Goal: Communication & Community: Connect with others

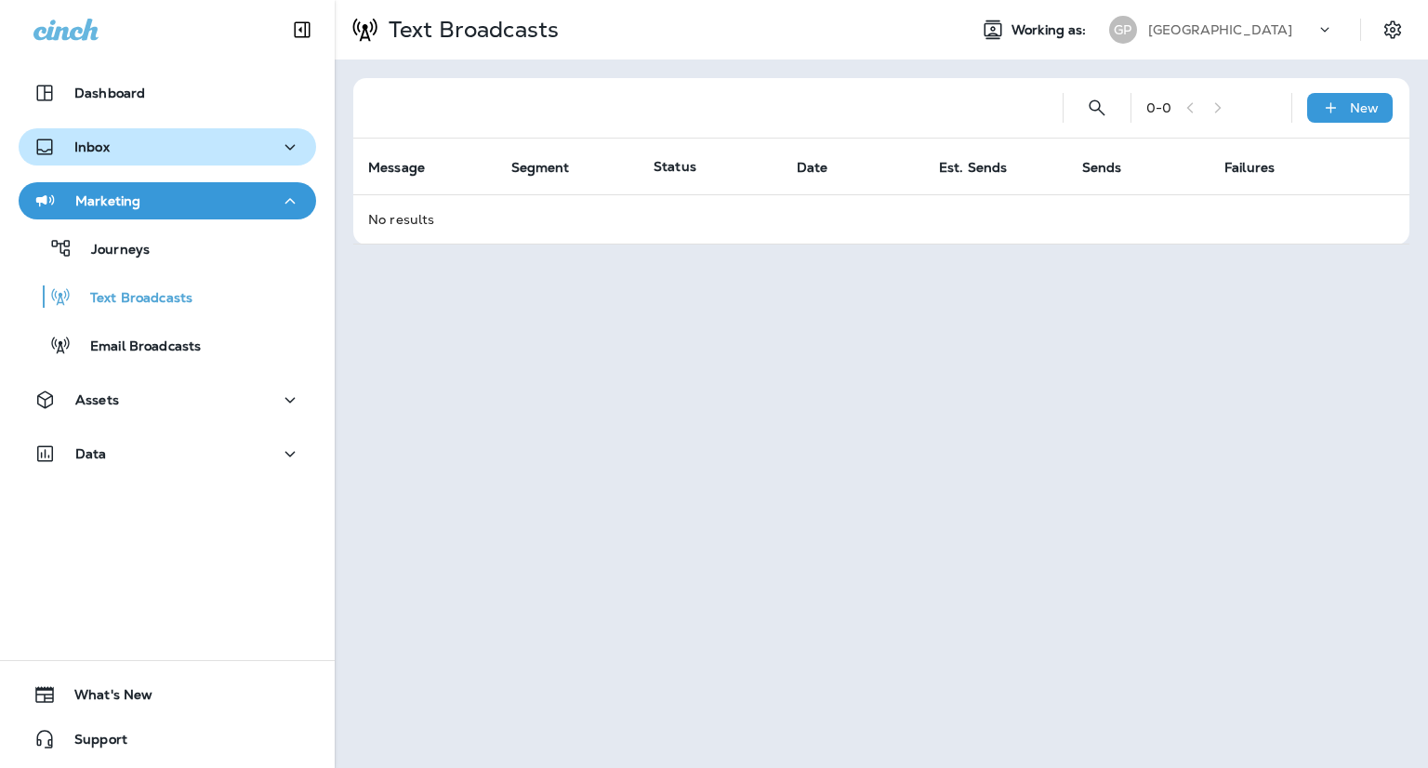
click at [133, 152] on div "Inbox" at bounding box center [167, 147] width 268 height 23
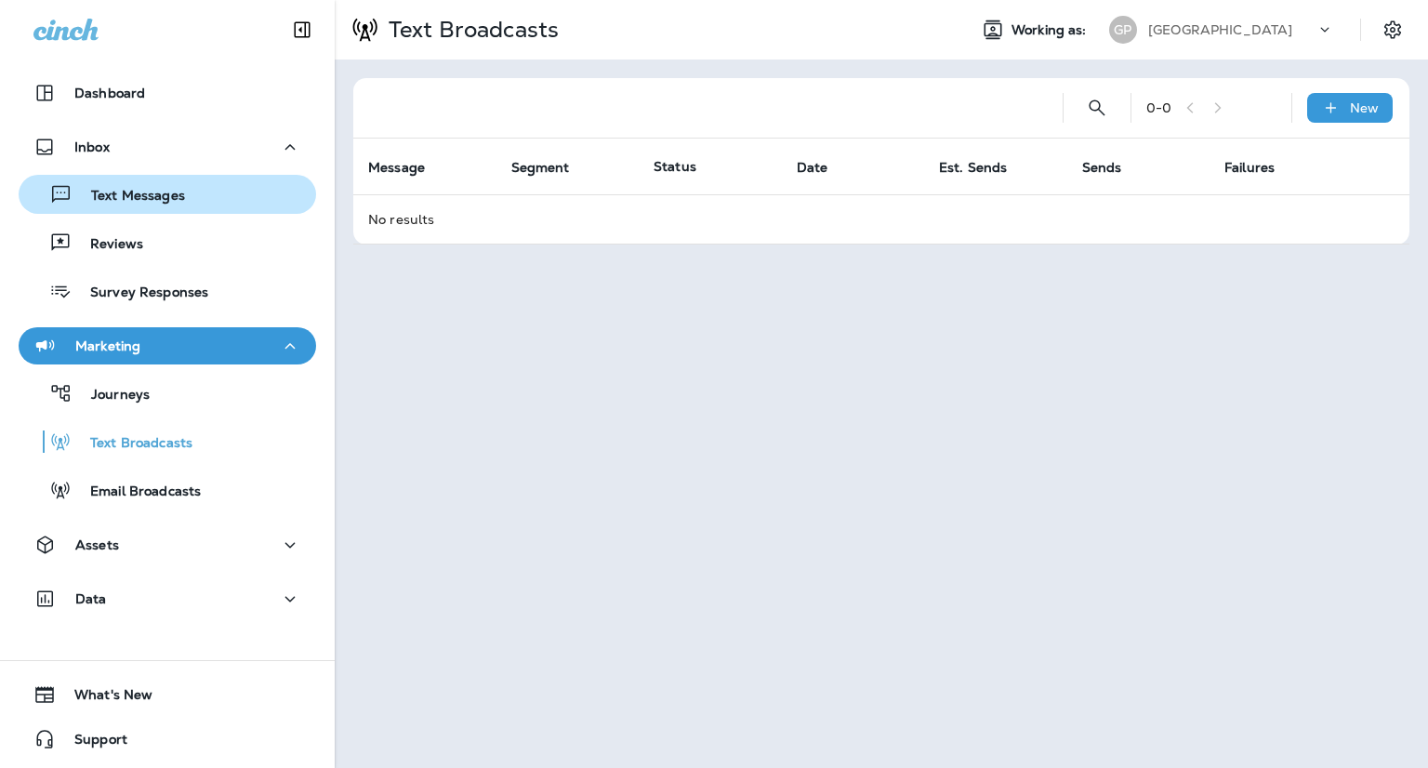
click at [131, 202] on p "Text Messages" at bounding box center [129, 197] width 112 height 18
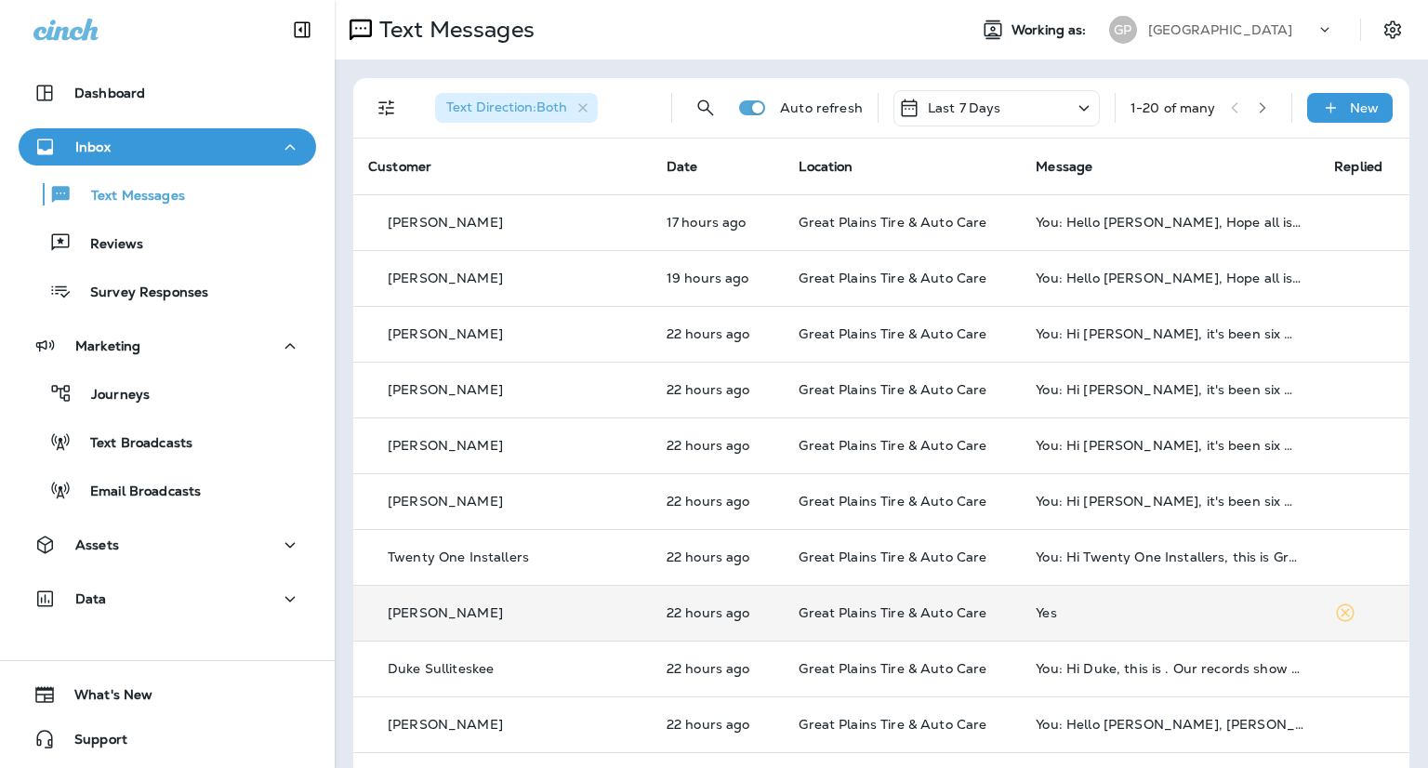
click at [1069, 625] on td "Yes" at bounding box center [1170, 613] width 298 height 56
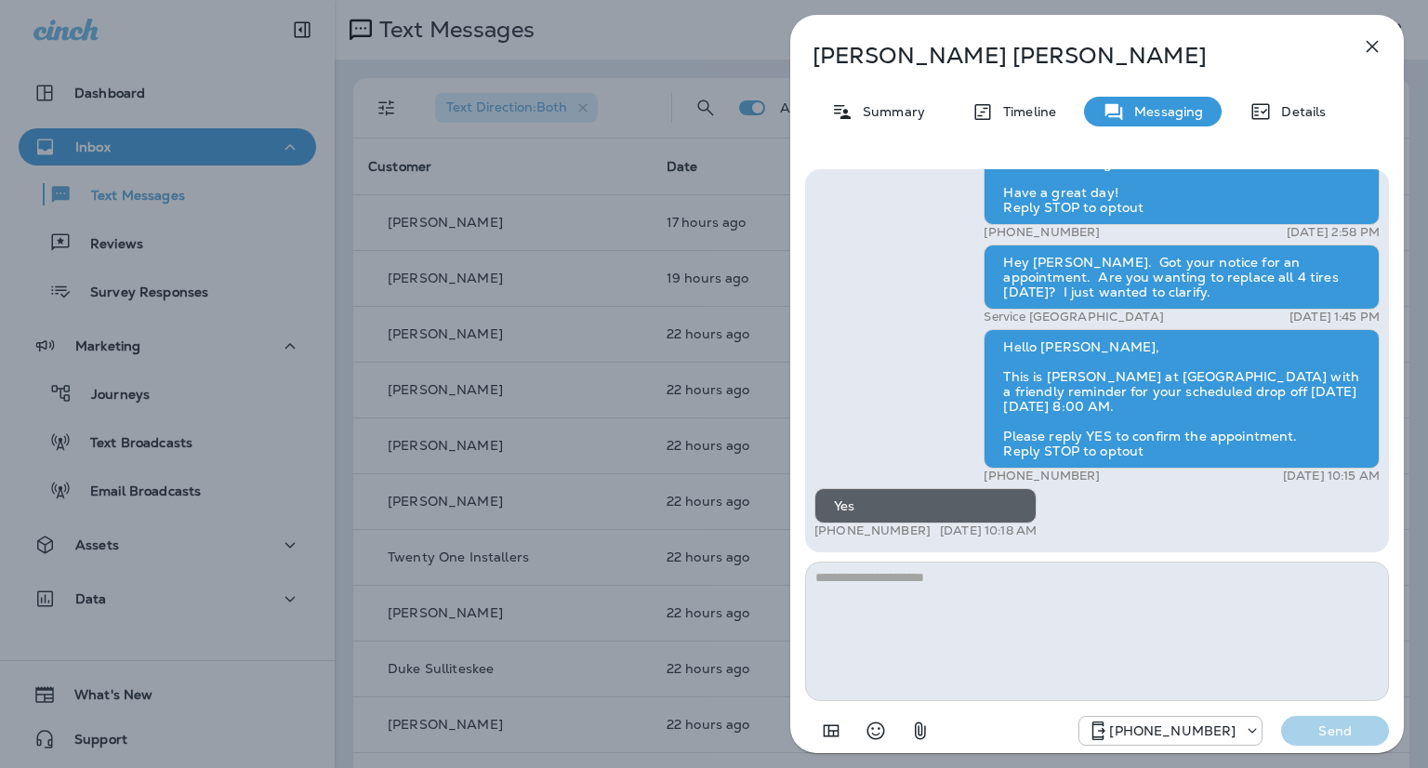
click at [1380, 51] on icon "button" at bounding box center [1372, 46] width 22 height 22
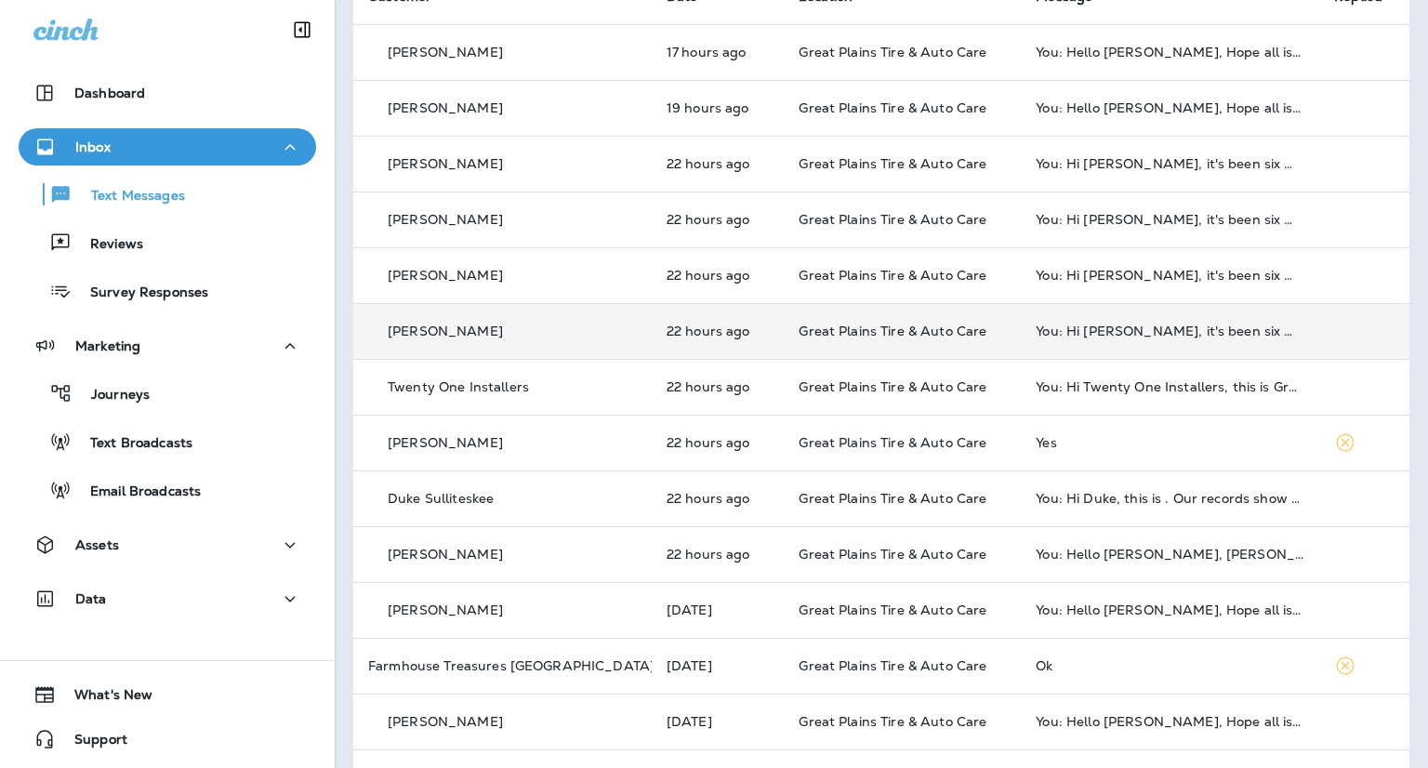
scroll to position [186, 0]
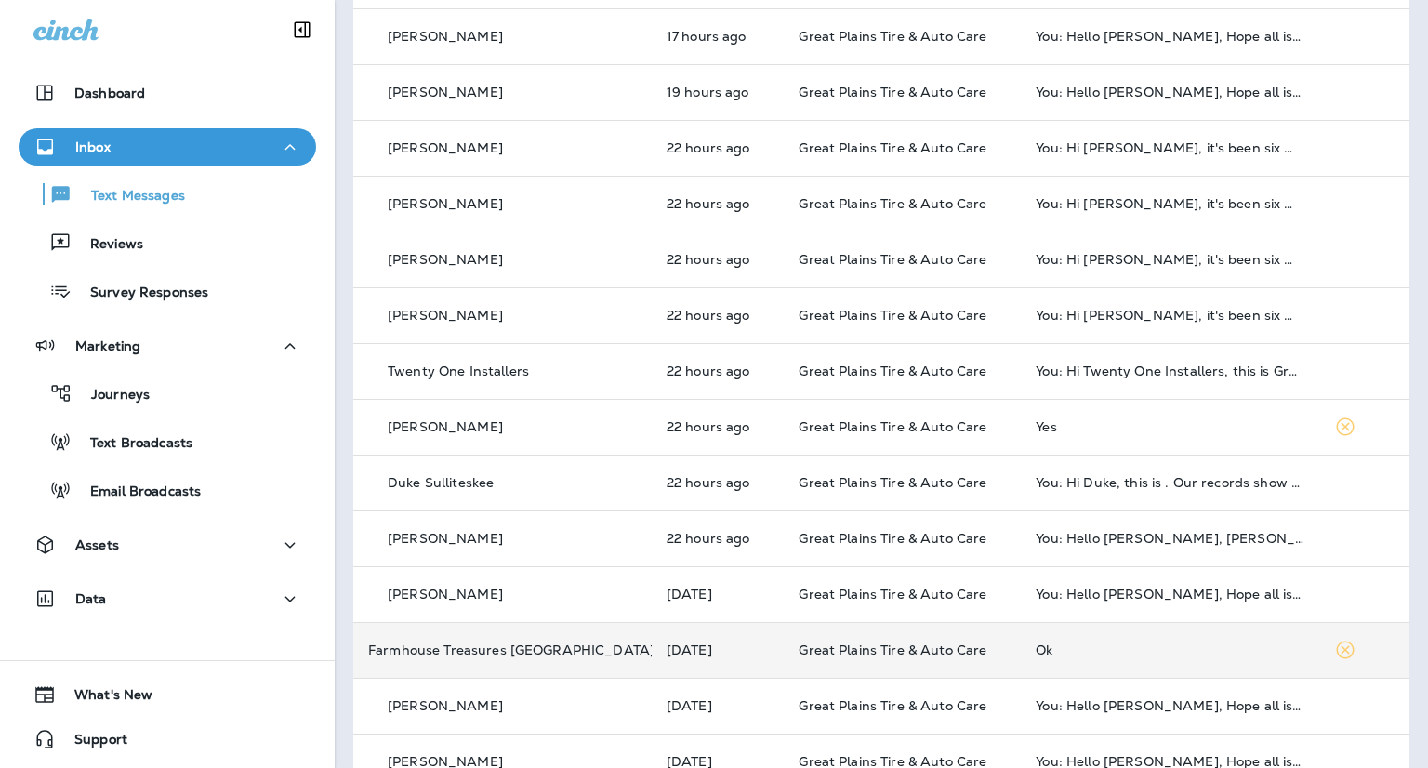
click at [1238, 659] on td "Ok" at bounding box center [1170, 650] width 298 height 56
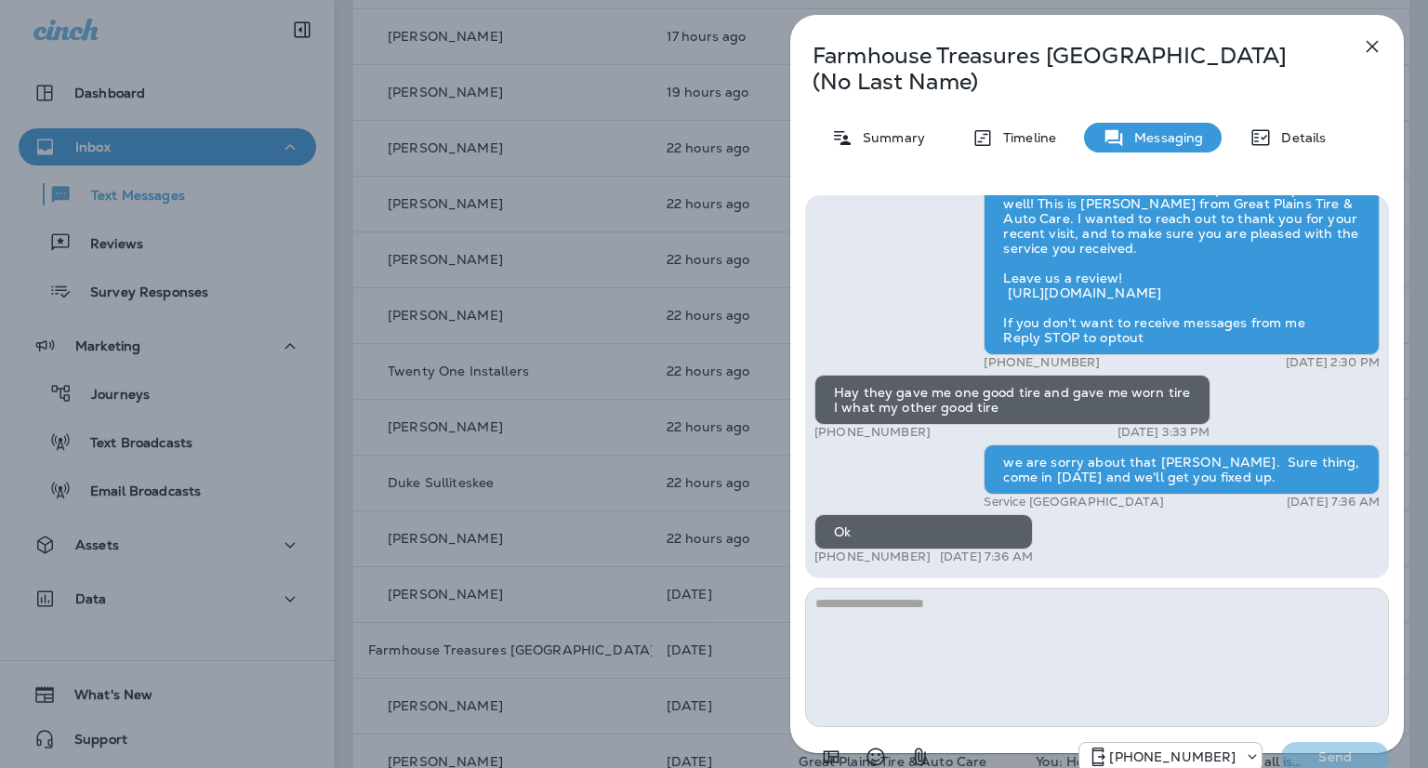
click at [1357, 55] on button "button" at bounding box center [1371, 46] width 37 height 37
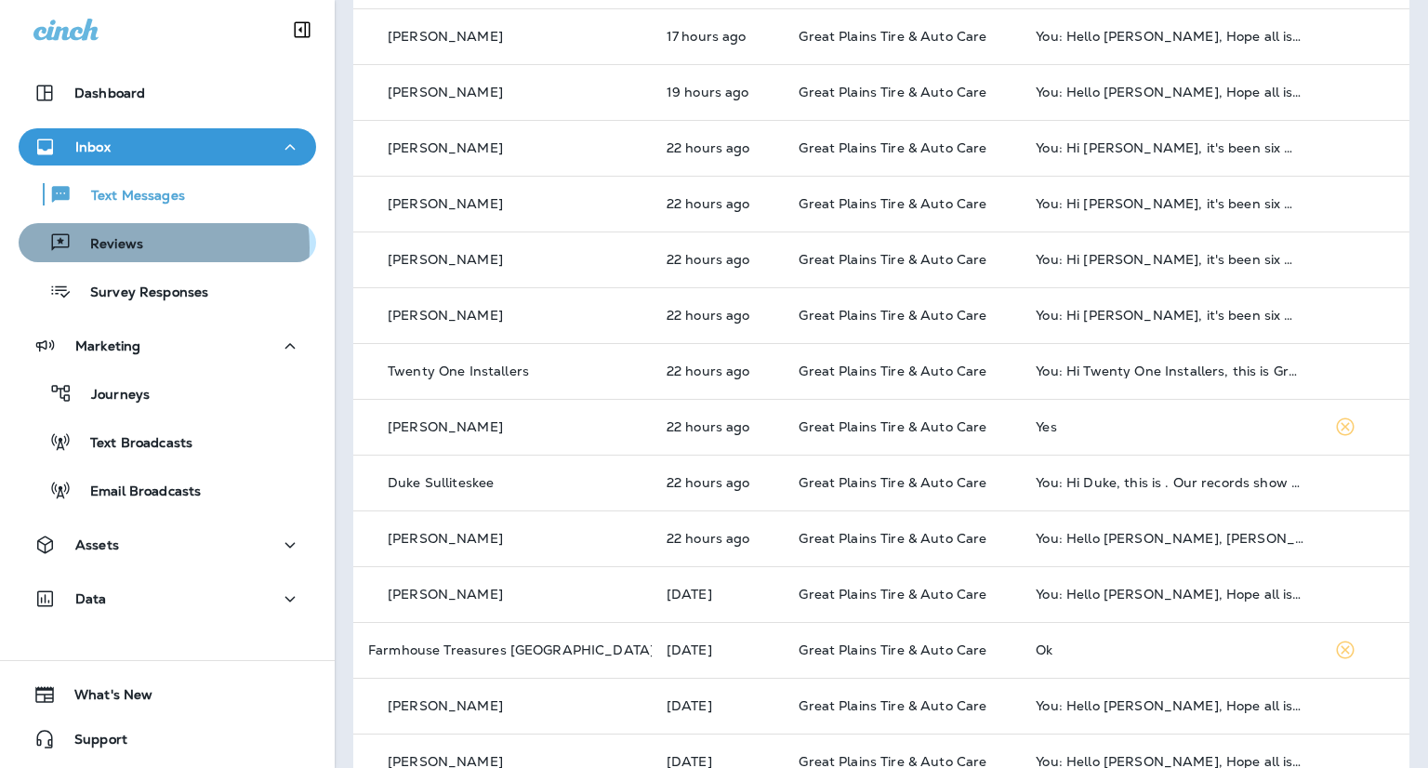
click at [140, 247] on p "Reviews" at bounding box center [108, 245] width 72 height 18
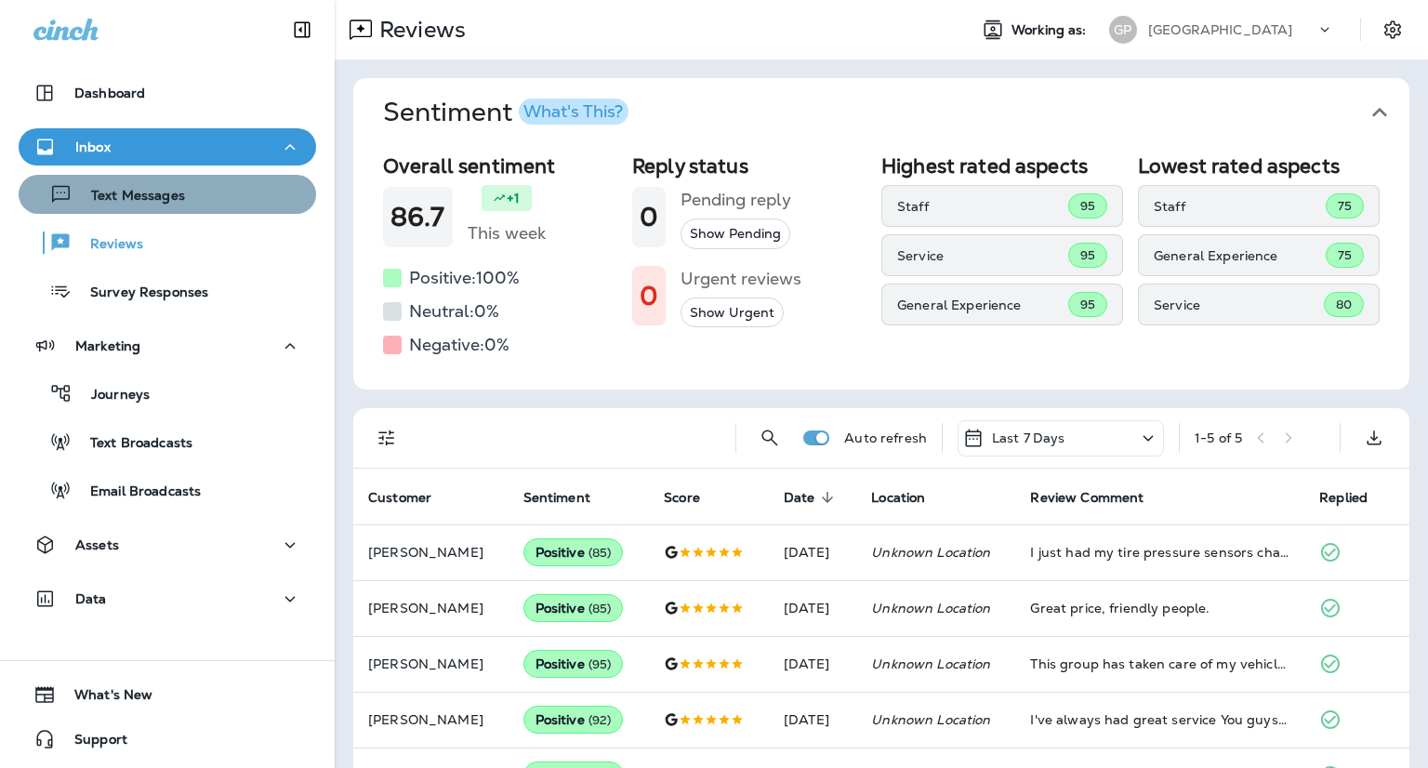
click at [212, 184] on div "Text Messages" at bounding box center [167, 194] width 283 height 28
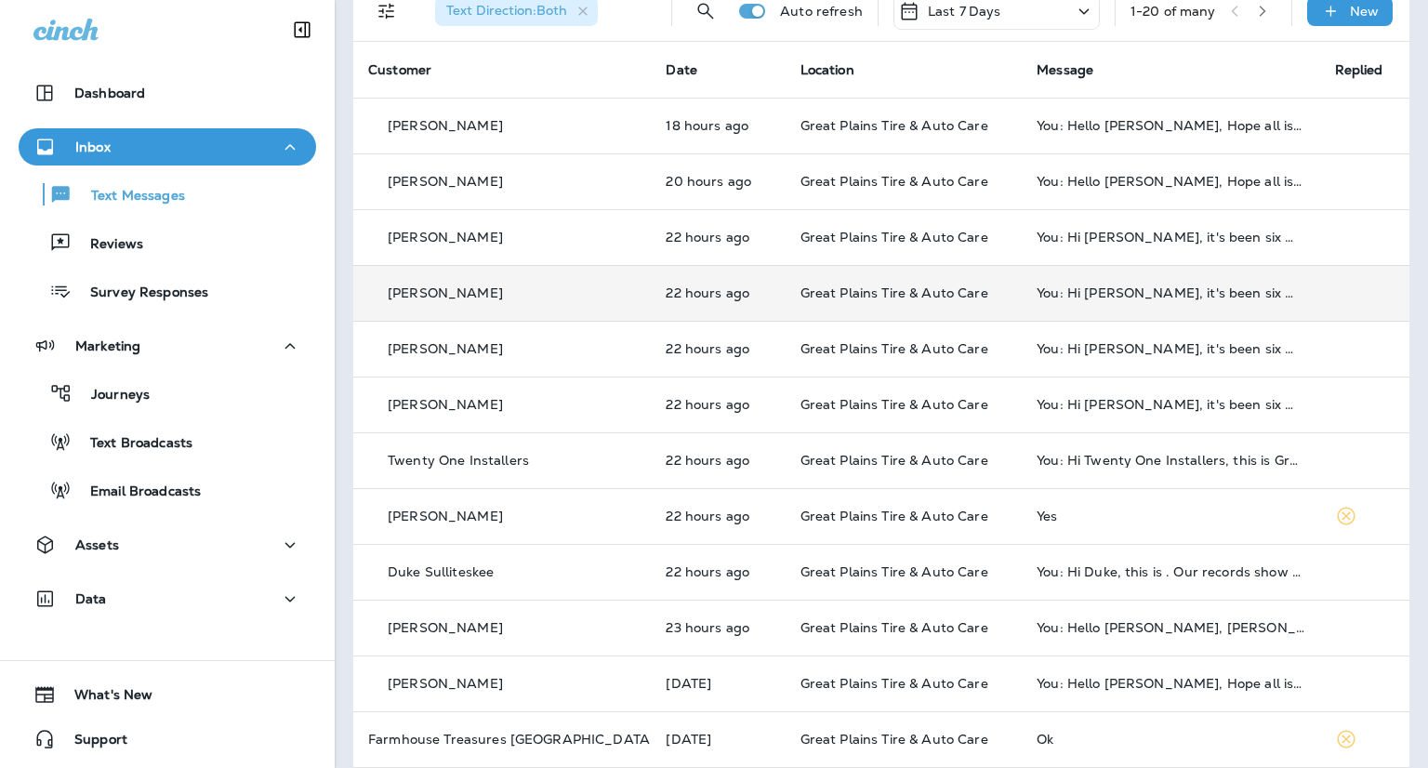
scroll to position [186, 0]
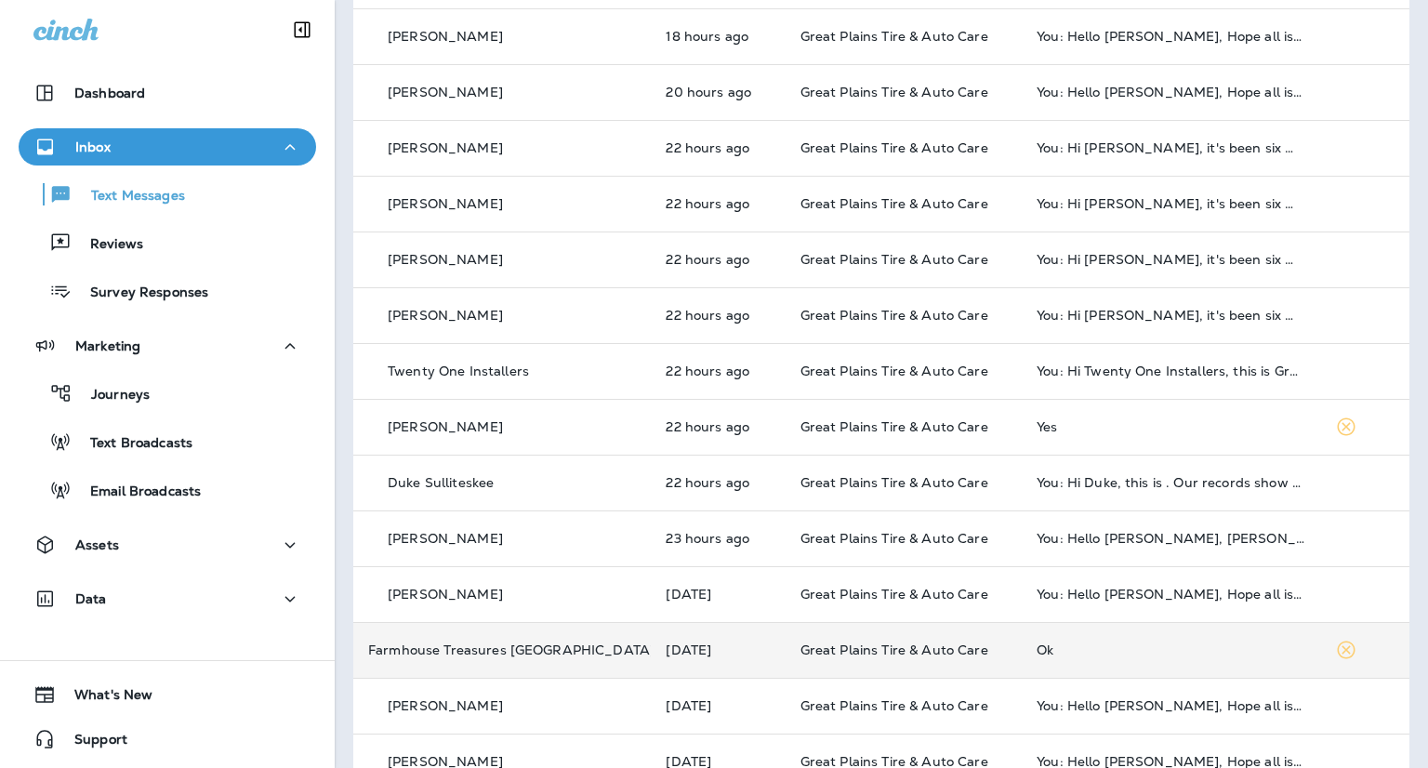
click at [1156, 642] on div "Ok" at bounding box center [1170, 649] width 268 height 15
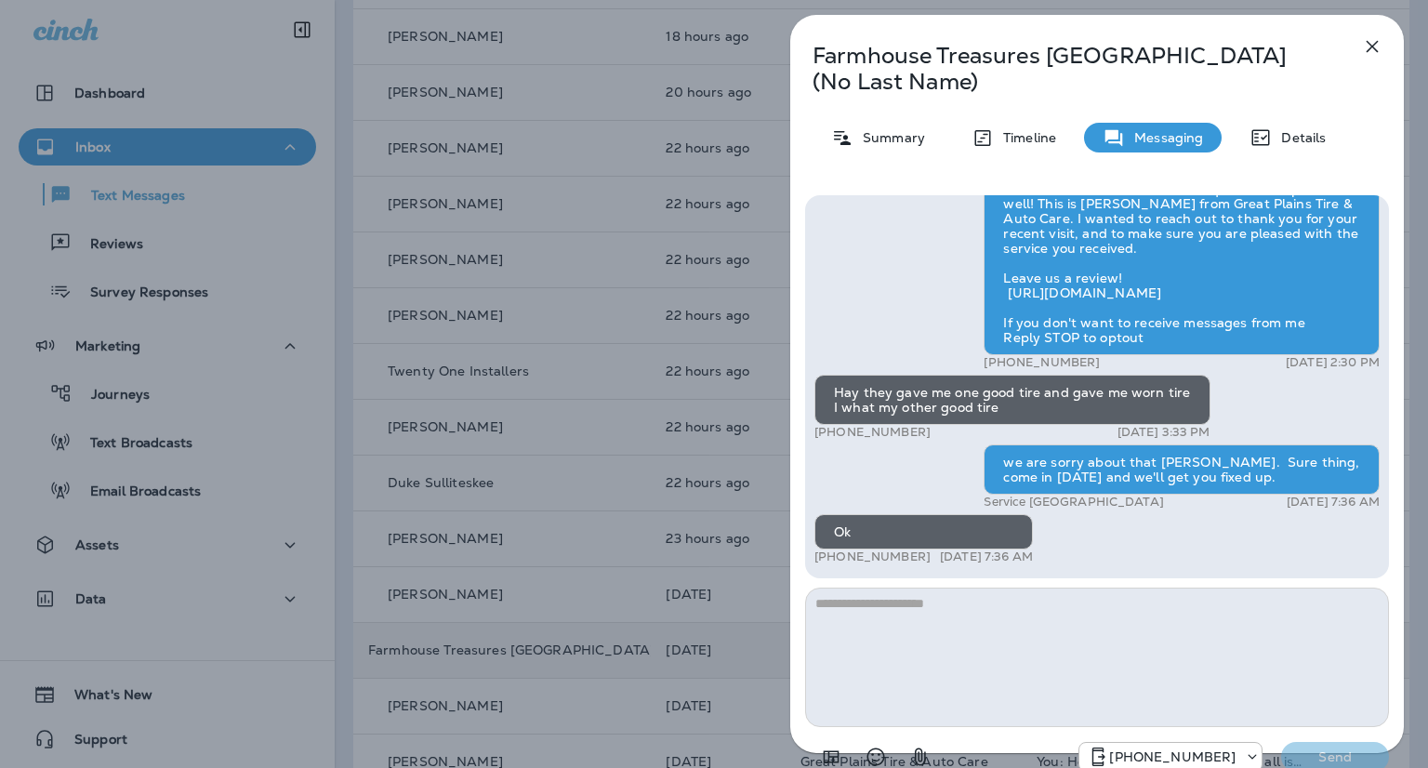
click at [205, 195] on div "Farmhouse Treasures Antique Mall (No Last Name) Summary Timeline Messaging Deta…" at bounding box center [714, 384] width 1428 height 768
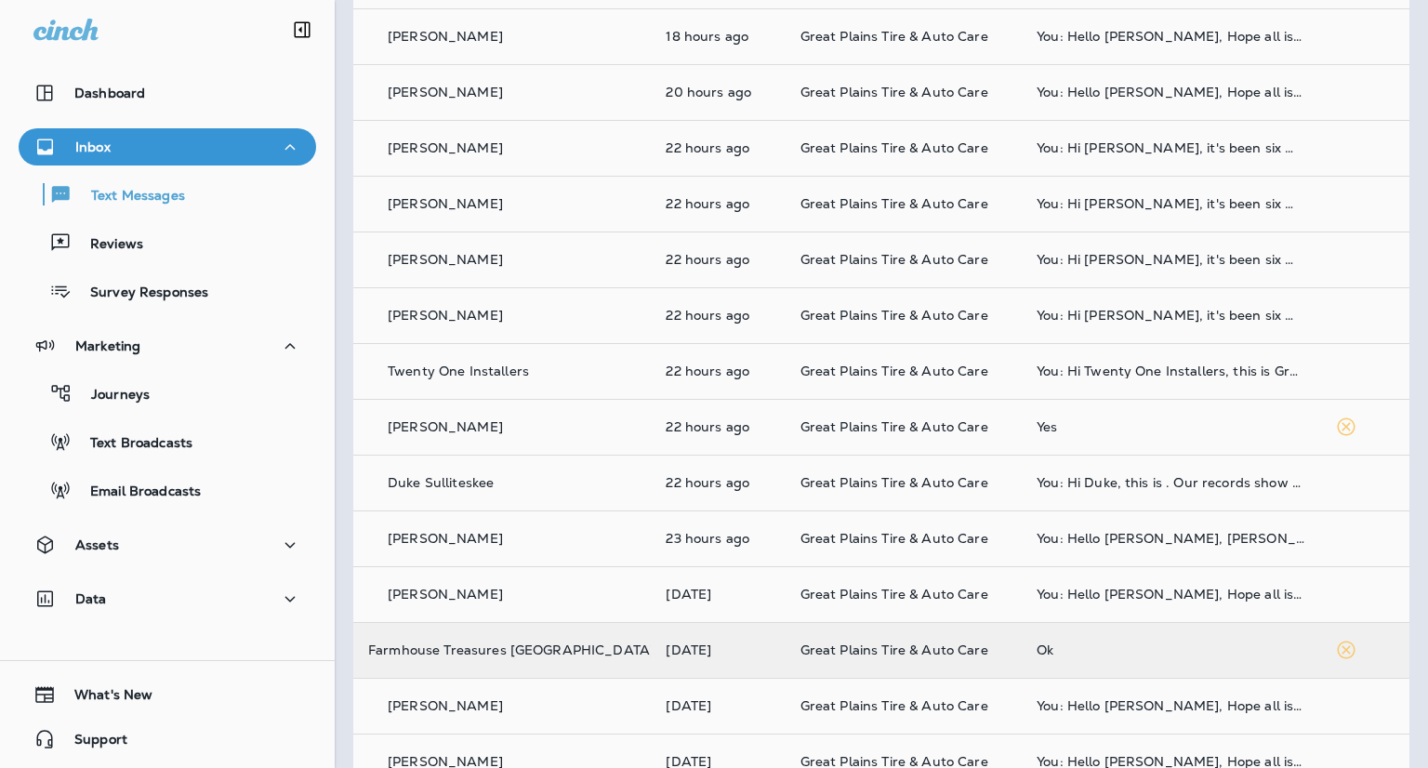
click at [128, 199] on div at bounding box center [714, 384] width 1428 height 768
click at [124, 237] on p "Reviews" at bounding box center [108, 245] width 72 height 18
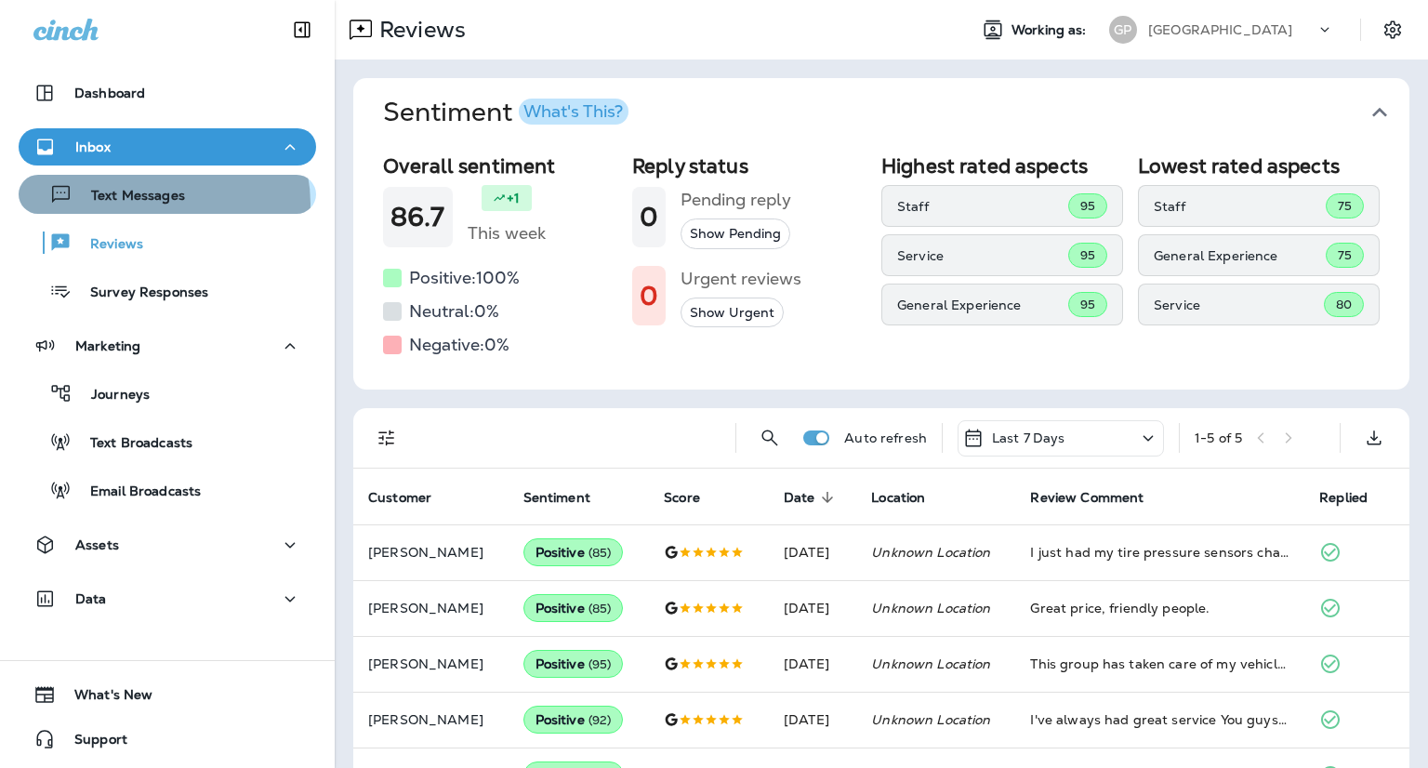
click at [162, 204] on p "Text Messages" at bounding box center [129, 197] width 112 height 18
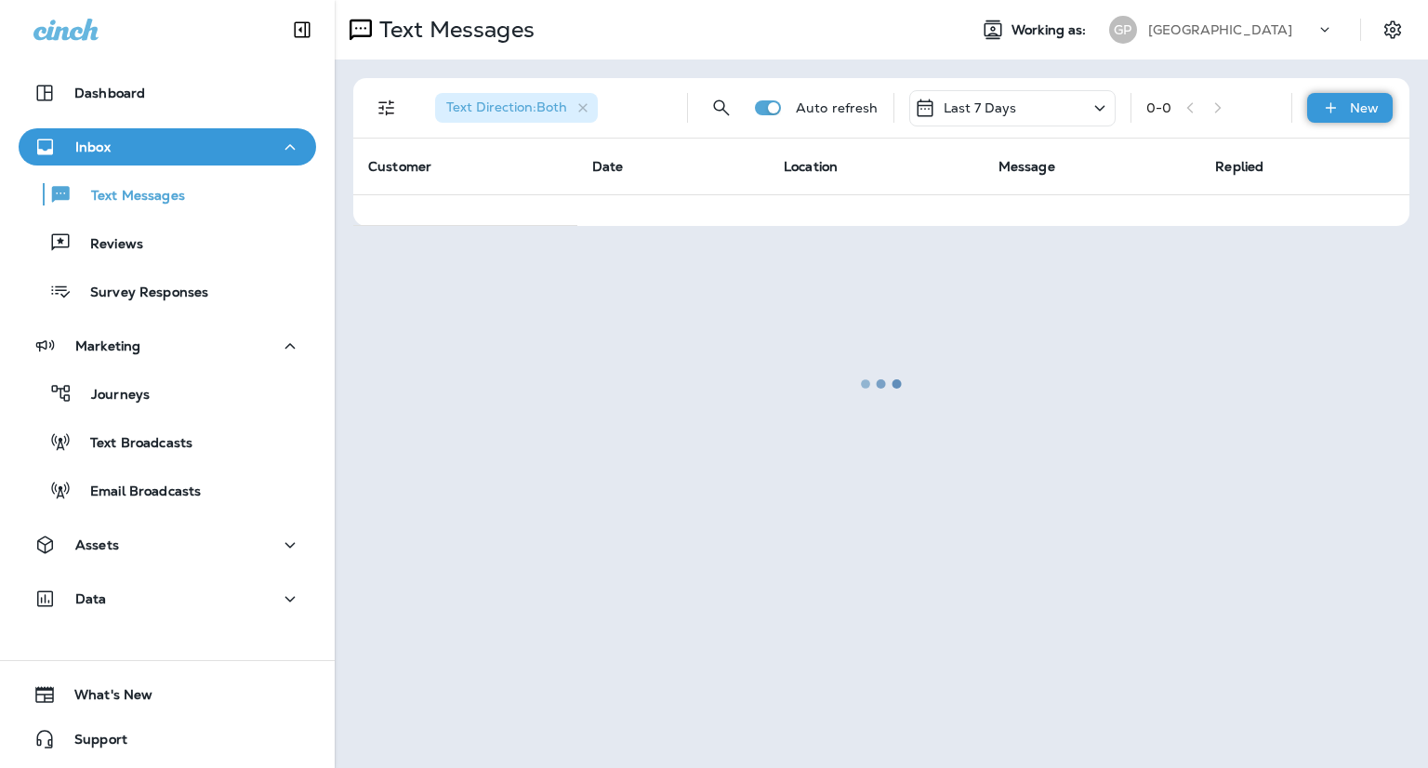
click at [1346, 102] on div "New" at bounding box center [1350, 108] width 86 height 30
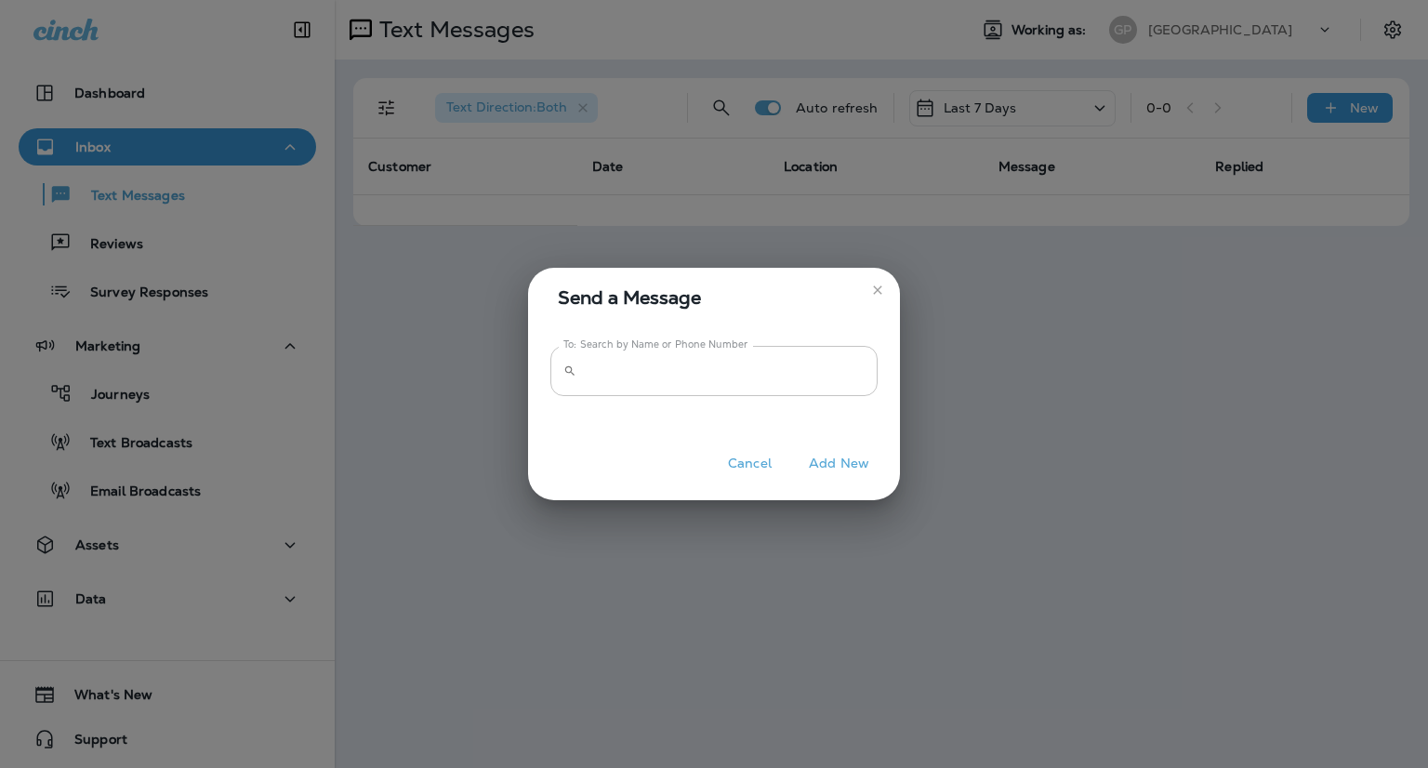
click at [691, 388] on input "To: Search by Name or Phone Number" at bounding box center [731, 370] width 294 height 49
paste input "**********"
click at [610, 367] on input "**********" at bounding box center [731, 370] width 294 height 49
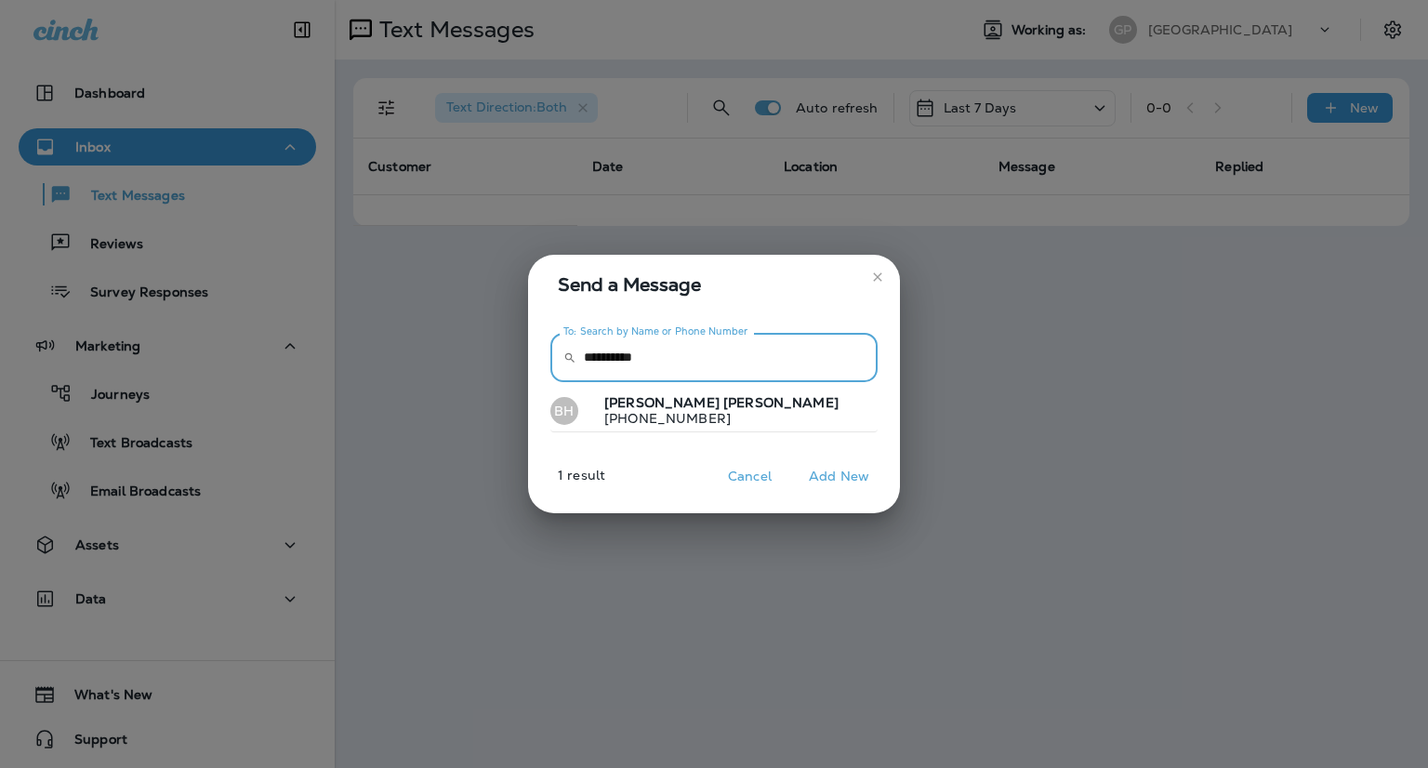
type input "**********"
click at [646, 417] on p "[PHONE_NUMBER]" at bounding box center [713, 418] width 249 height 15
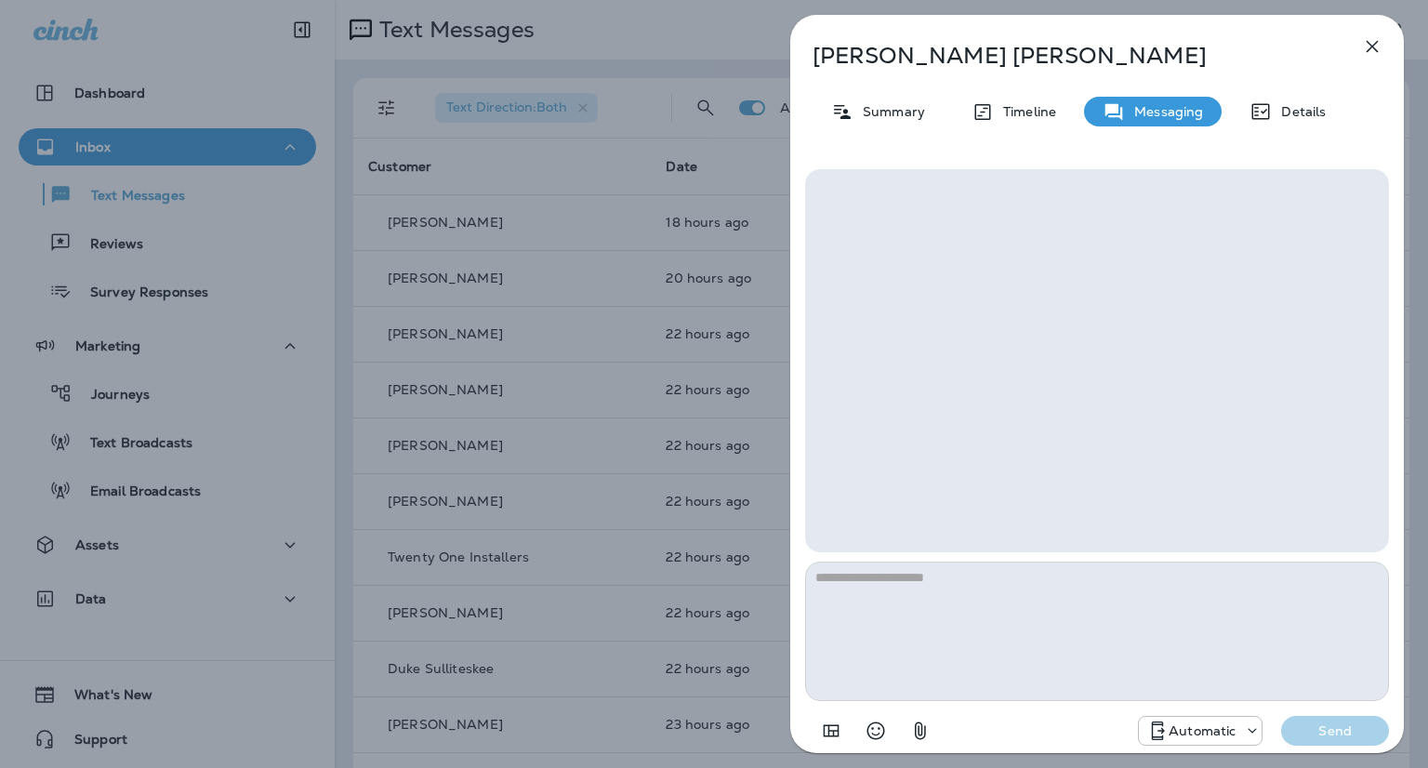
click at [929, 614] on textarea at bounding box center [1097, 630] width 584 height 139
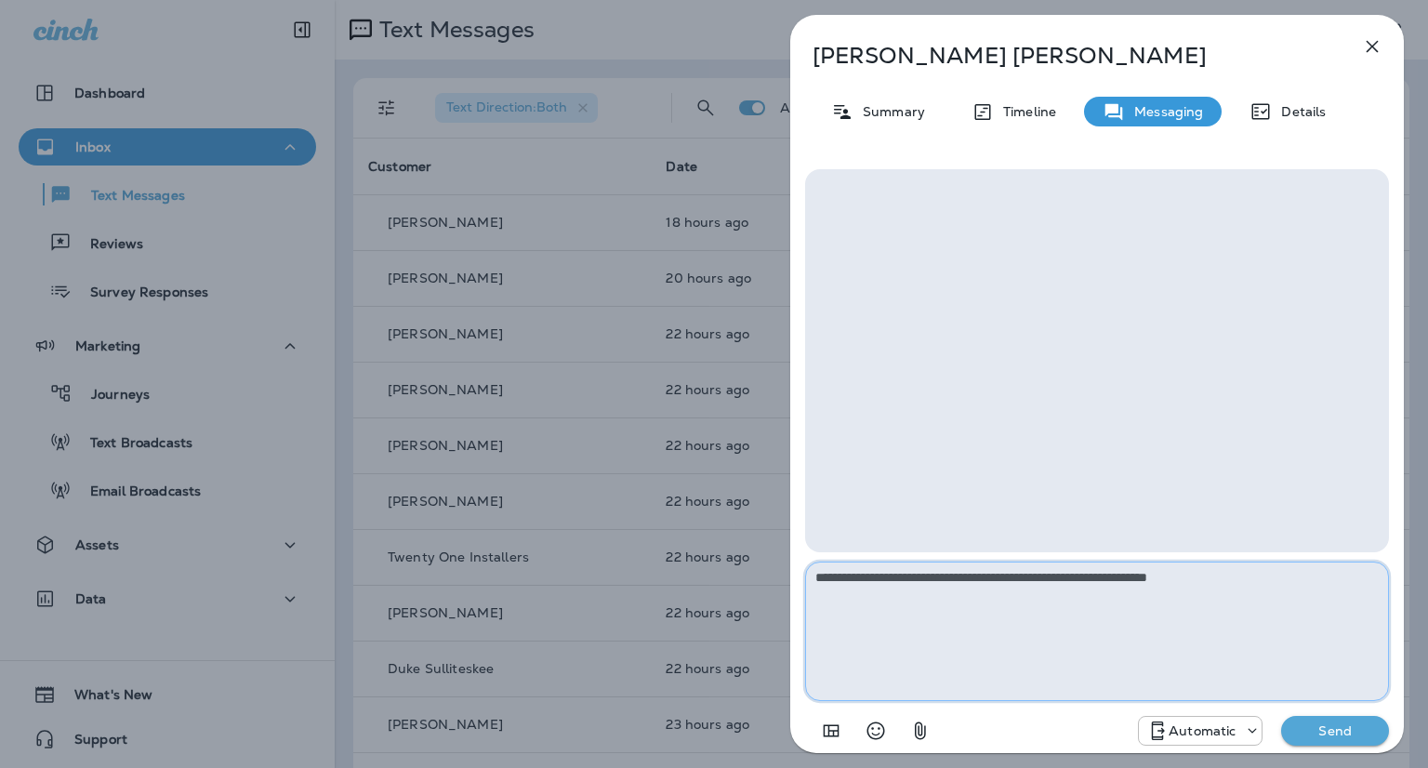
click at [1086, 572] on textarea "**********" at bounding box center [1097, 630] width 584 height 139
click at [1090, 577] on textarea "**********" at bounding box center [1097, 630] width 584 height 139
click at [883, 574] on textarea "**********" at bounding box center [1097, 630] width 584 height 139
type textarea "**********"
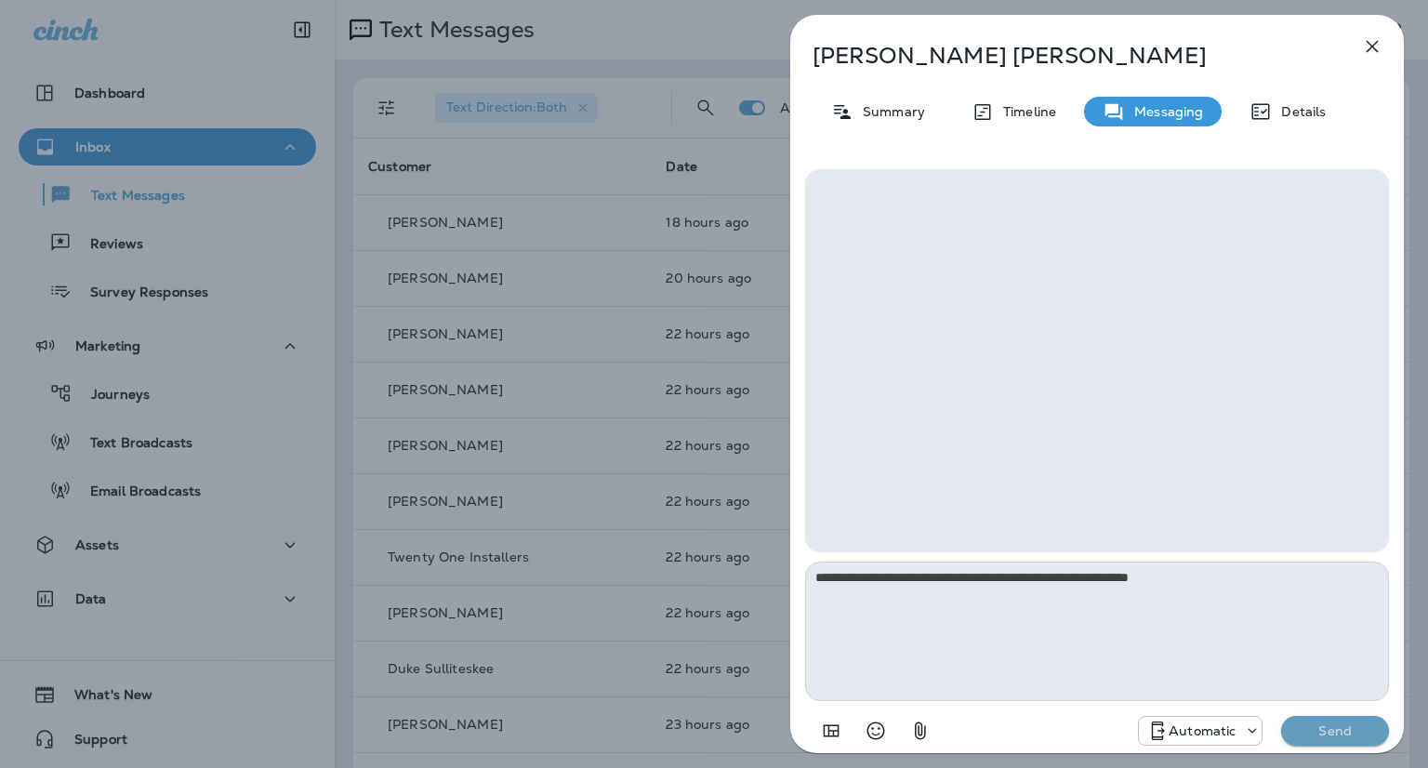
click at [1345, 743] on button "Send" at bounding box center [1335, 731] width 108 height 30
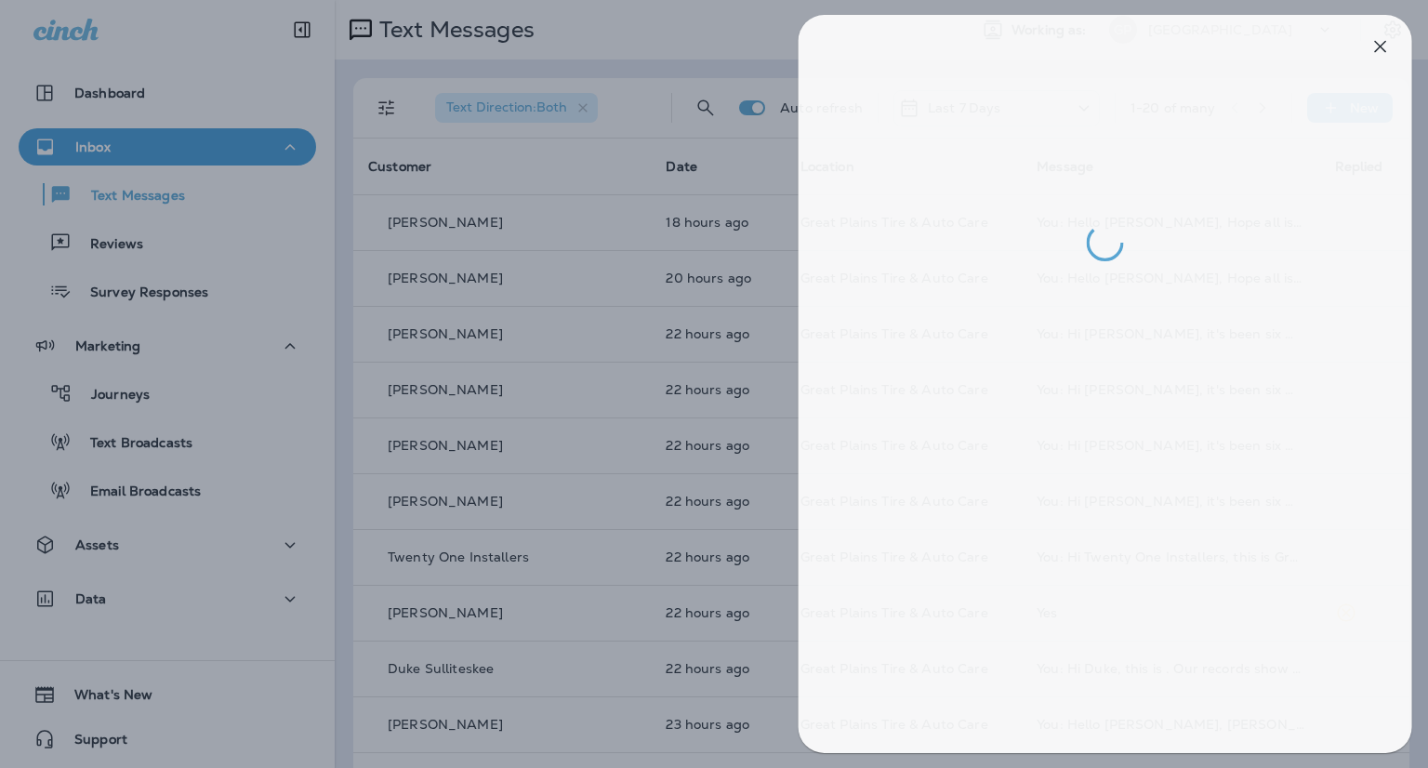
click at [653, 51] on div at bounding box center [722, 384] width 1428 height 768
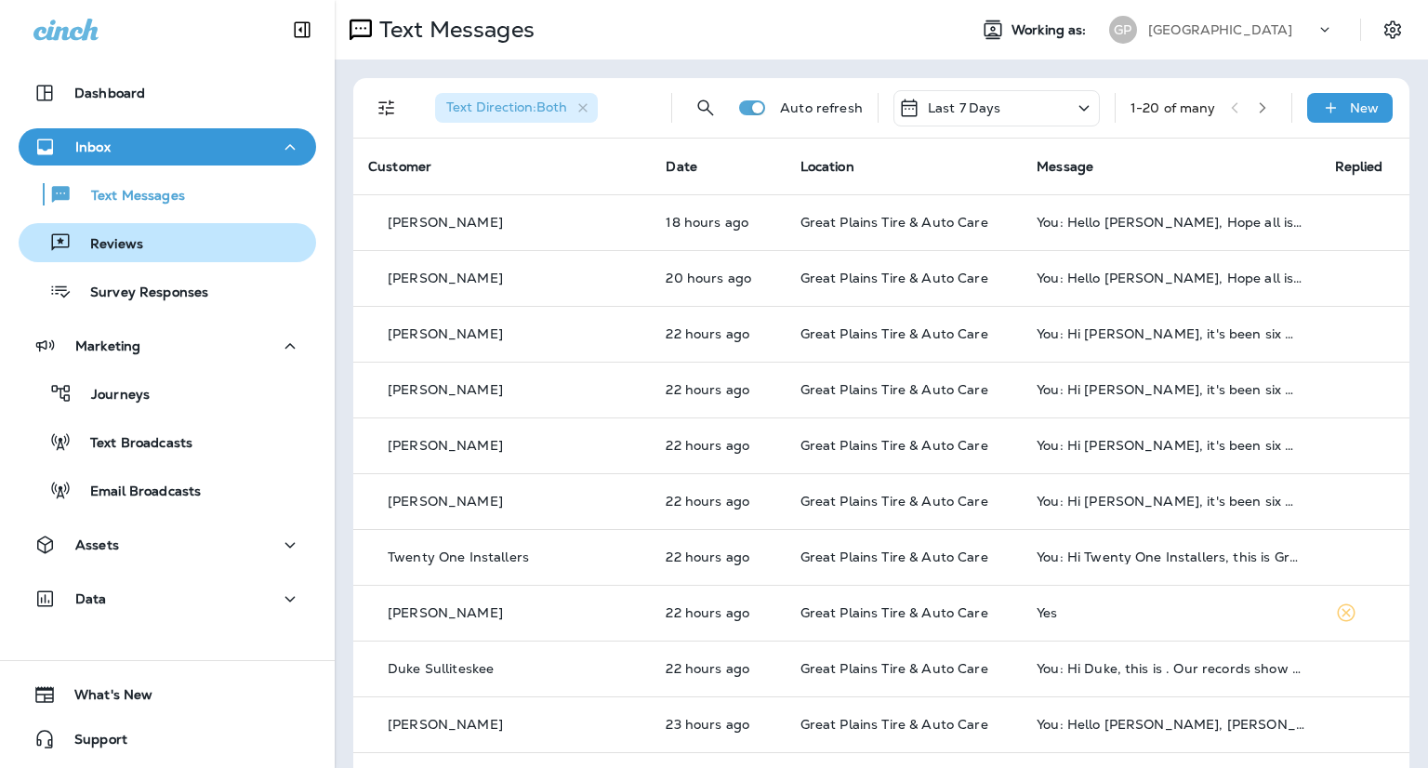
click at [147, 260] on button "Reviews" at bounding box center [167, 242] width 297 height 39
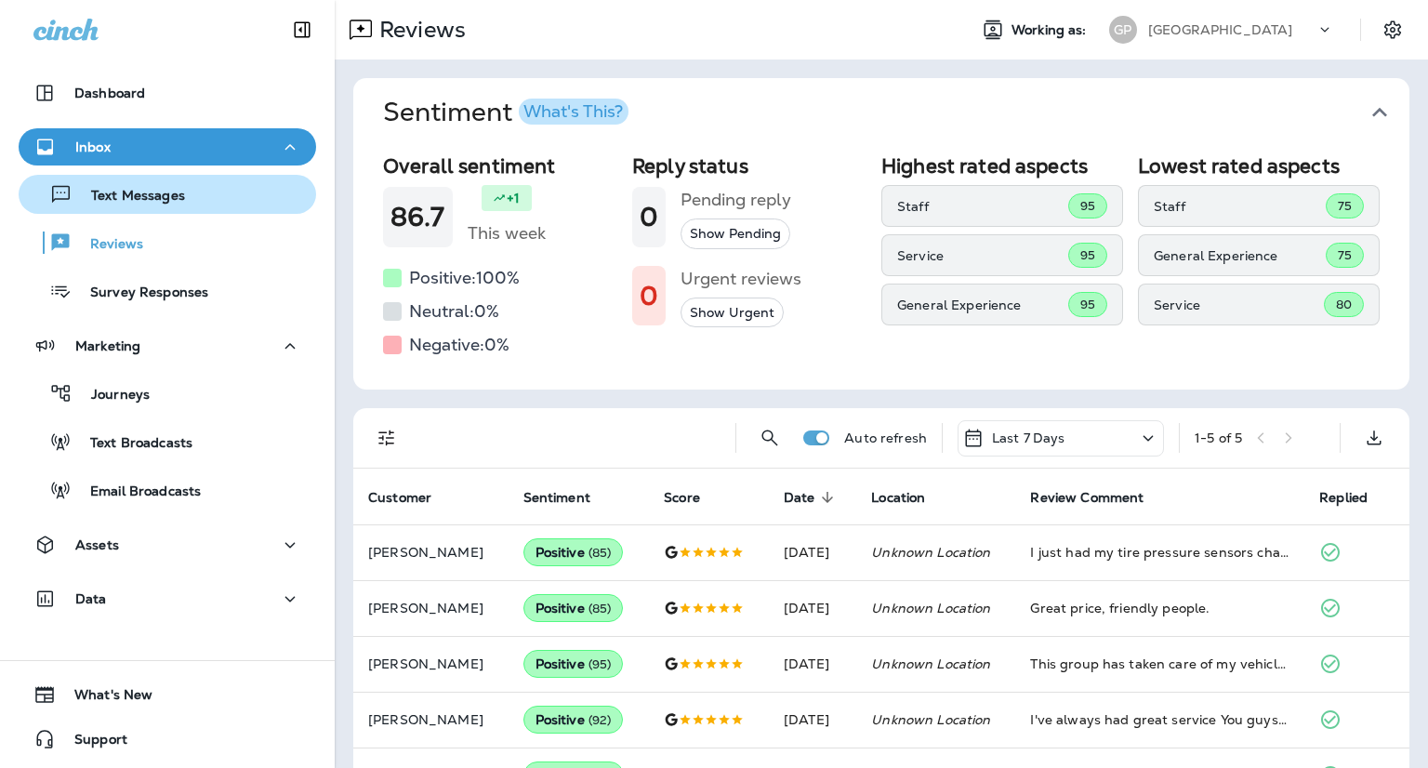
click at [143, 185] on div "Text Messages" at bounding box center [105, 194] width 159 height 28
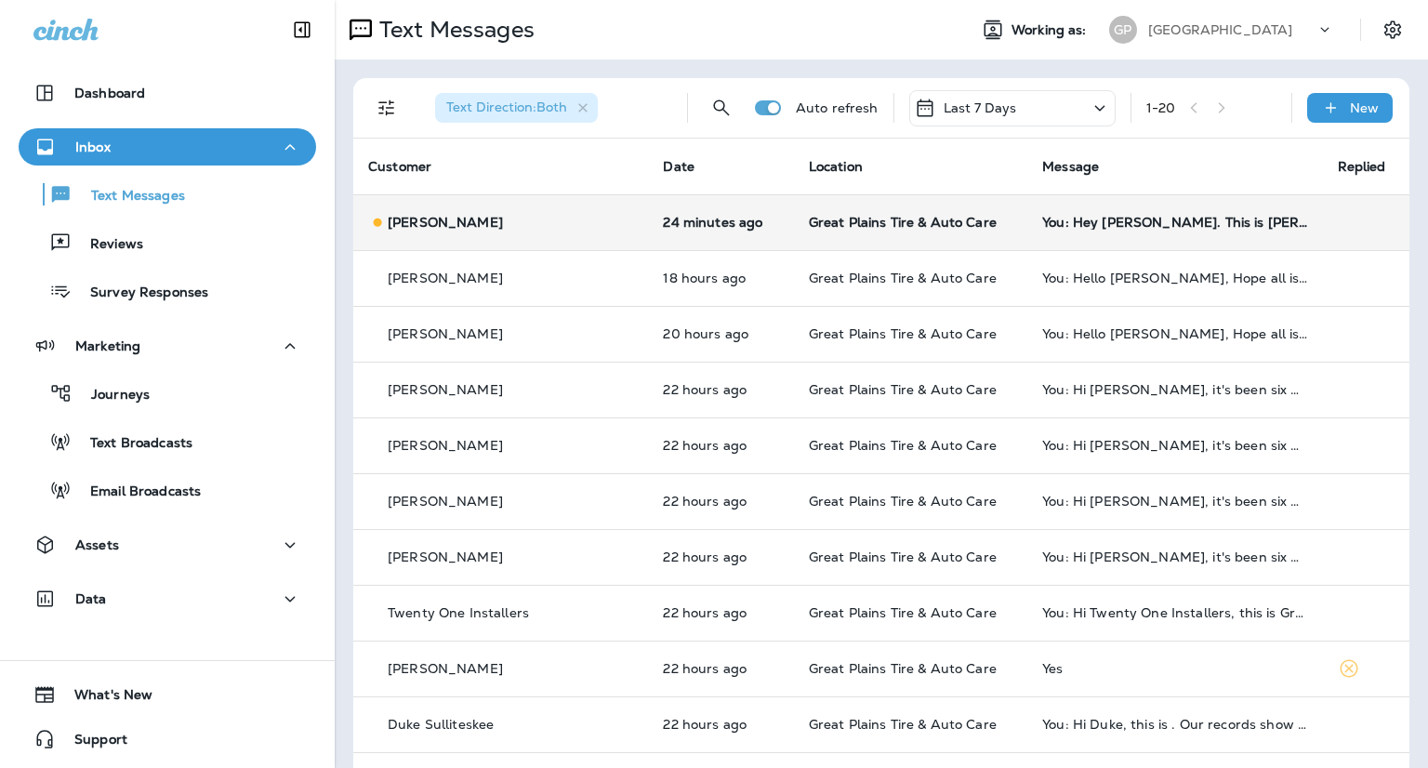
click at [1100, 243] on td "You: Hey [PERSON_NAME]. This is [PERSON_NAME] @ [GEOGRAPHIC_DATA]. Your tires h…" at bounding box center [1174, 222] width 295 height 56
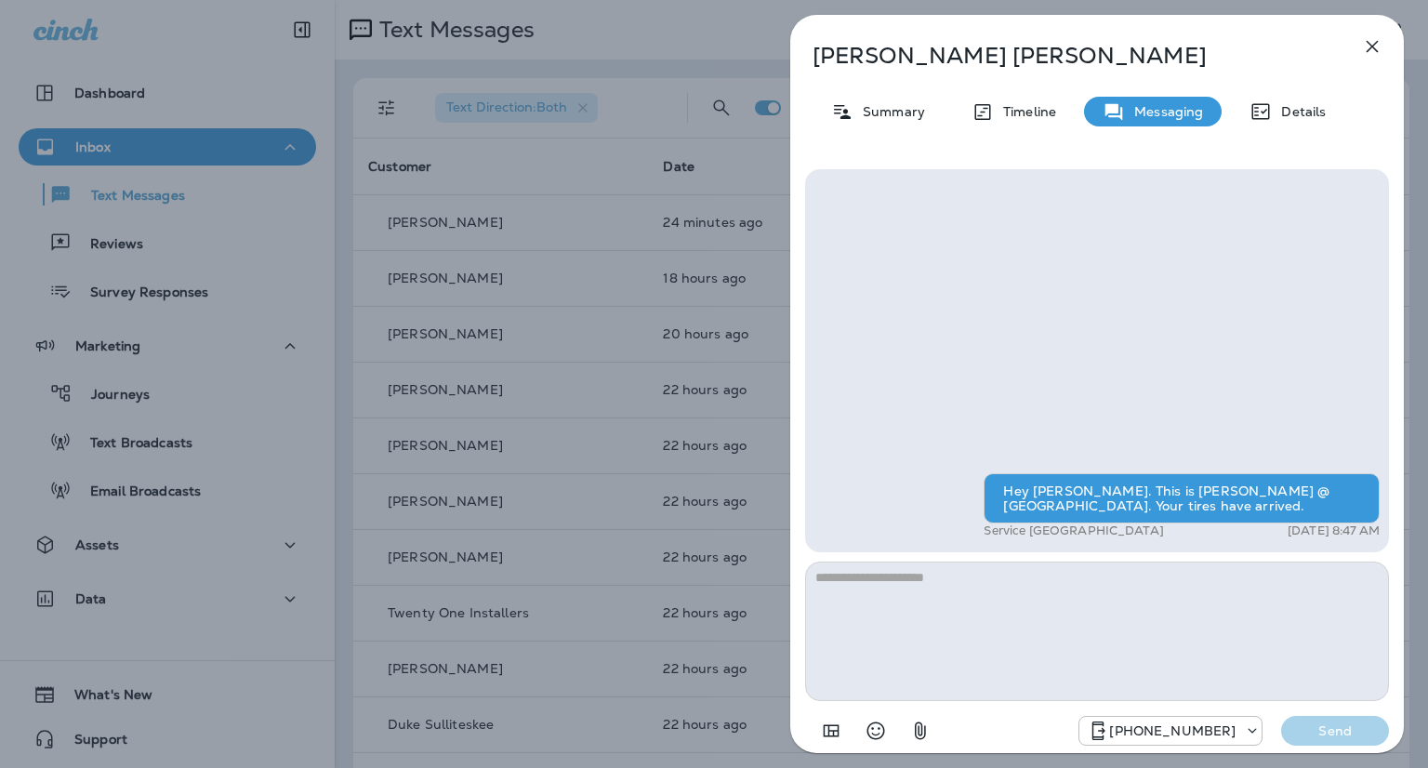
click at [146, 256] on div "[PERSON_NAME] Summary Timeline Messaging Details Hey [PERSON_NAME]. This is [PE…" at bounding box center [714, 384] width 1428 height 768
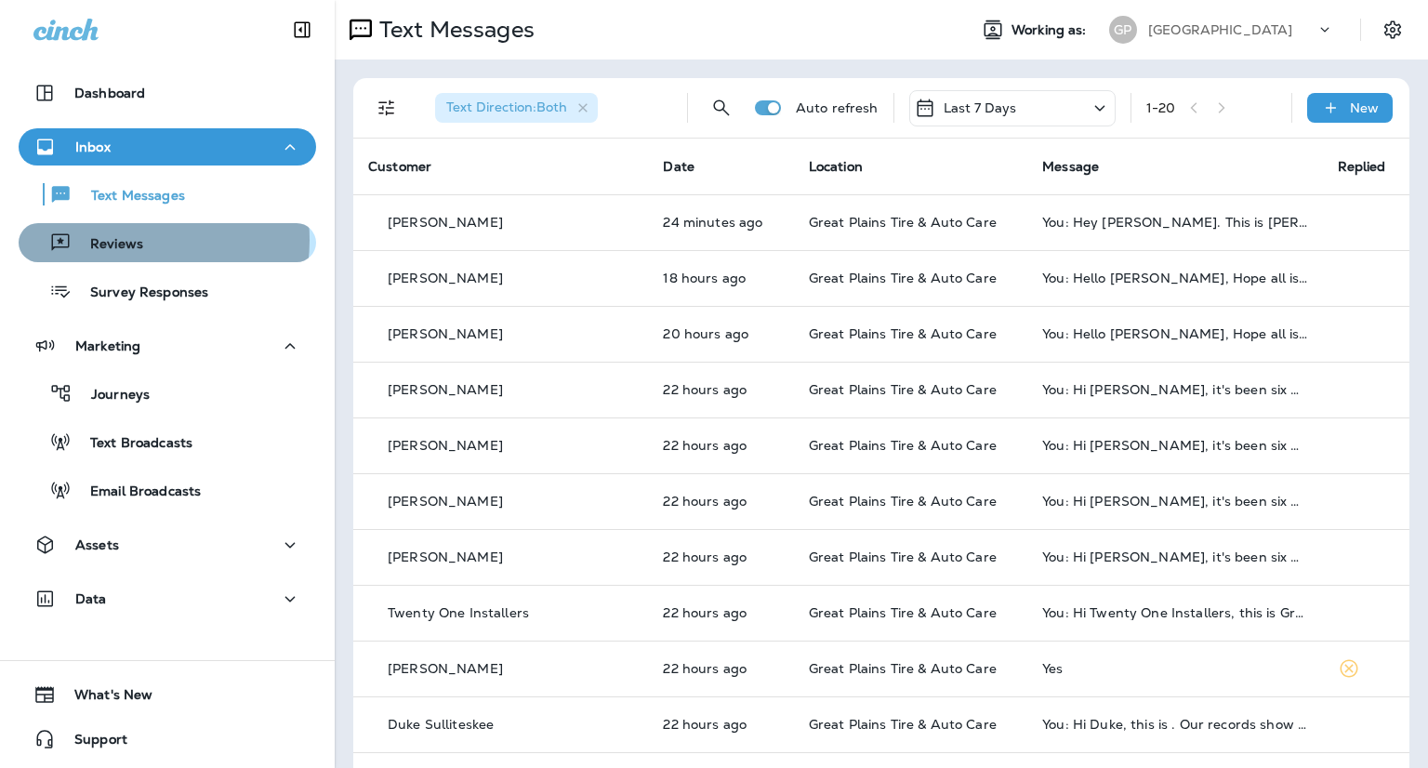
click at [126, 240] on p "Reviews" at bounding box center [108, 245] width 72 height 18
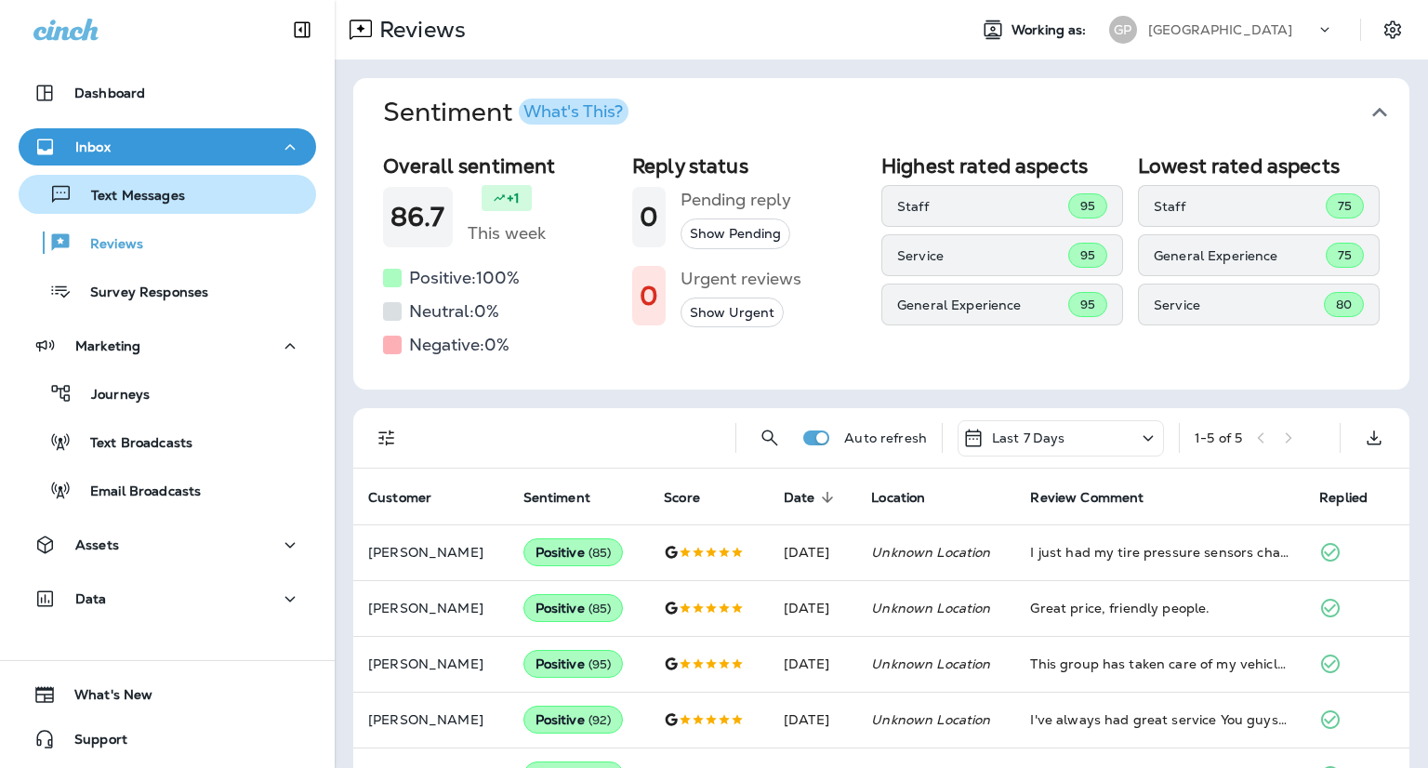
click at [150, 198] on p "Text Messages" at bounding box center [129, 197] width 112 height 18
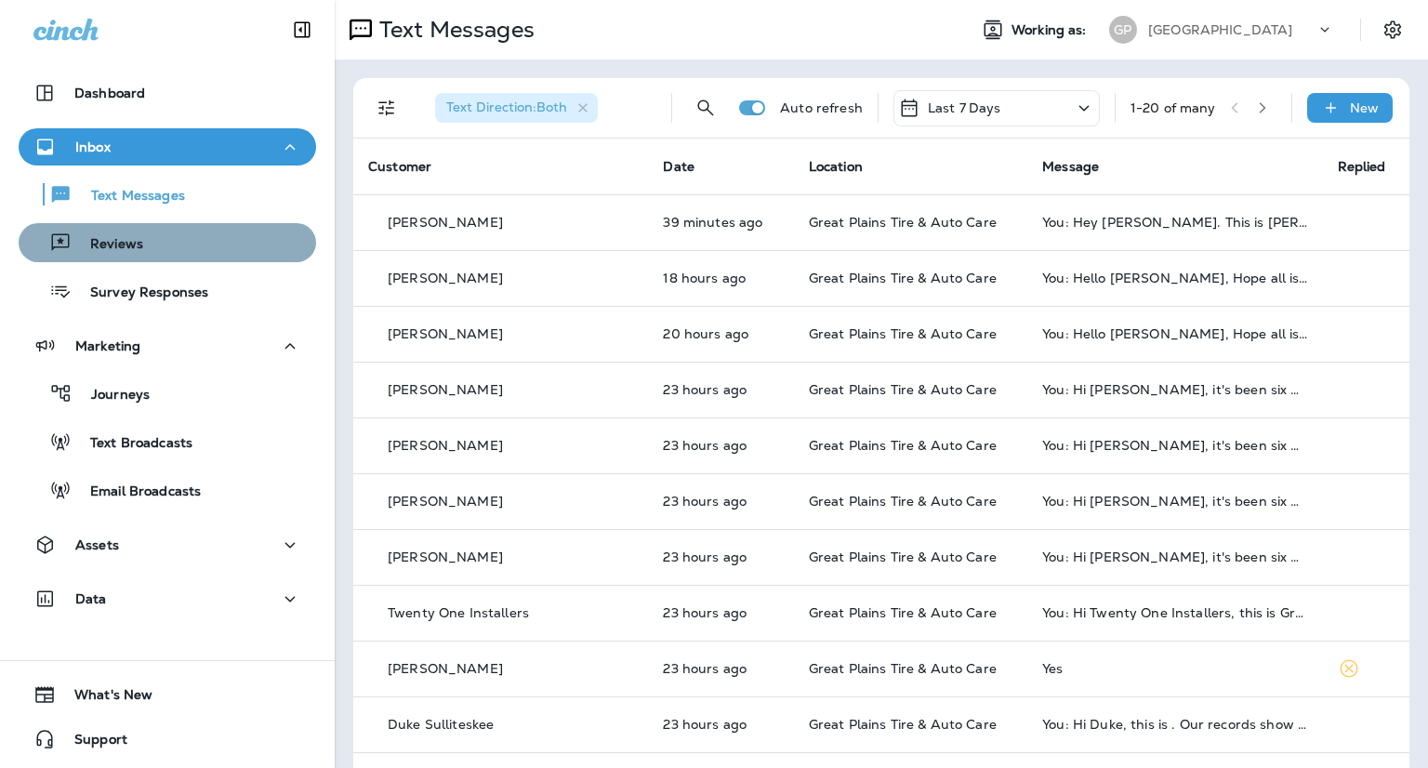
click at [204, 231] on div "Reviews" at bounding box center [167, 243] width 283 height 28
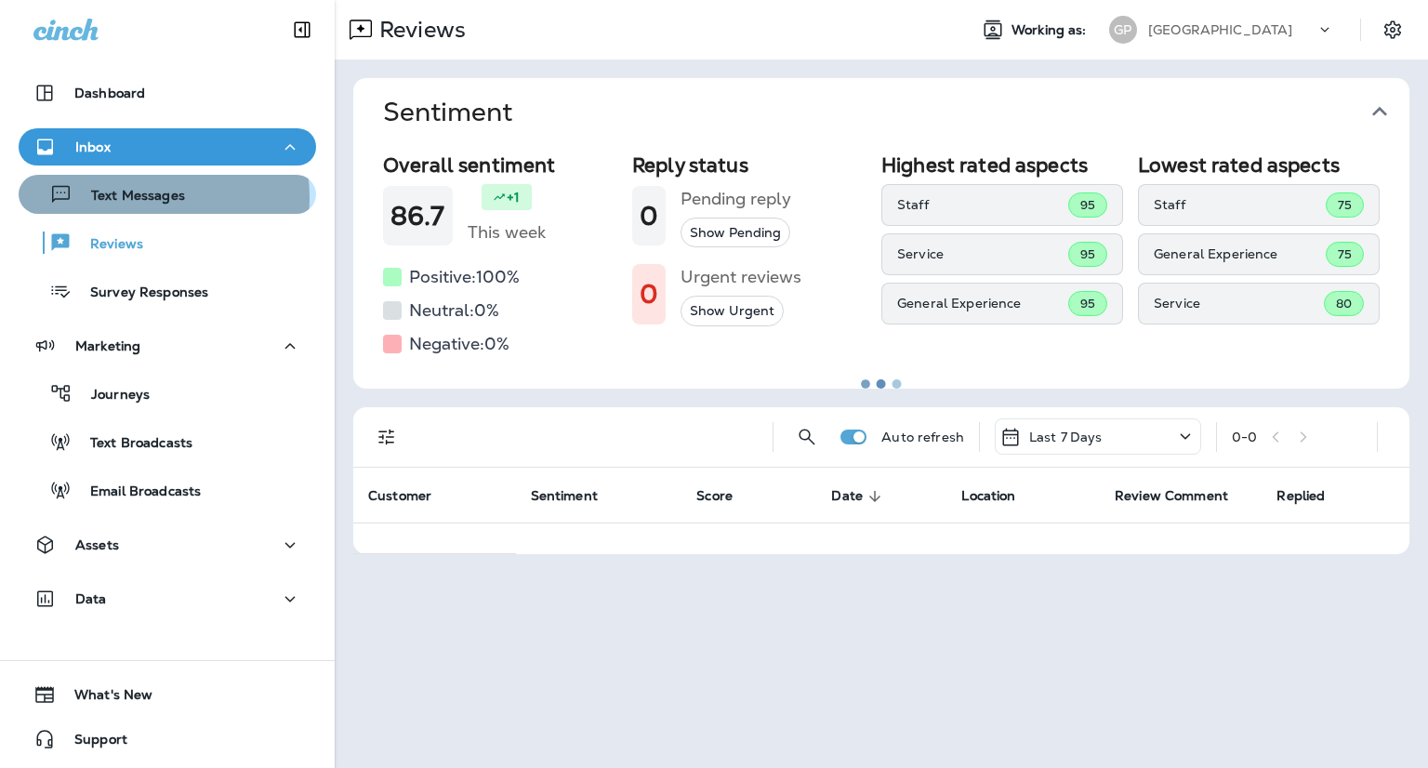
click at [152, 197] on p "Text Messages" at bounding box center [129, 197] width 112 height 18
